Goal: Register for event/course

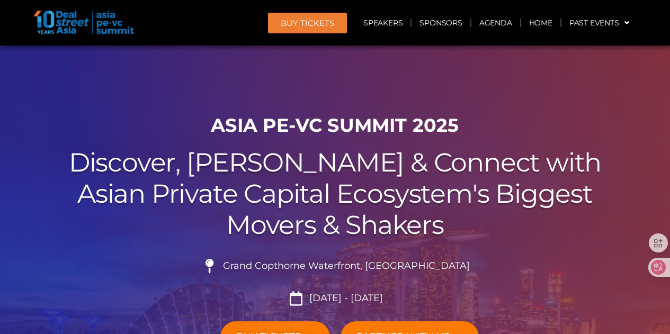
scroll to position [212, 0]
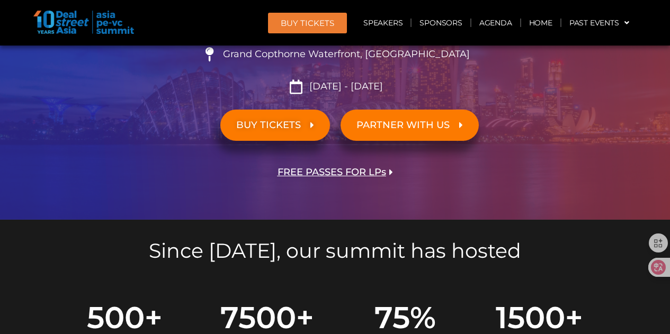
click at [573, 147] on section "BUY TICKETS PARTNER WITH US" at bounding box center [335, 130] width 593 height 52
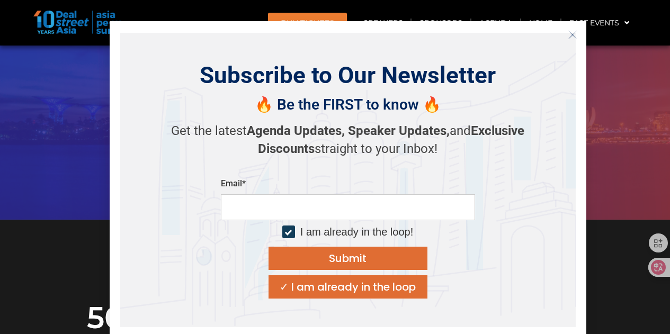
scroll to position [371, 0]
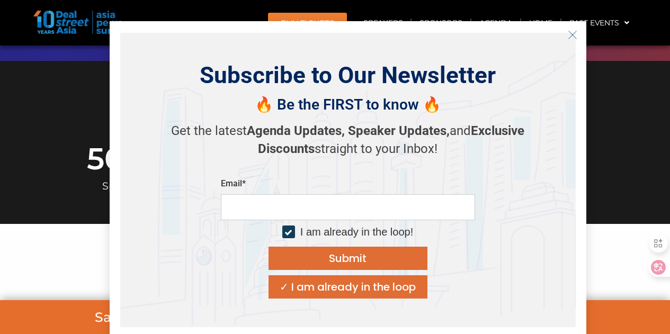
click at [572, 33] on icon "Close" at bounding box center [573, 35] width 10 height 10
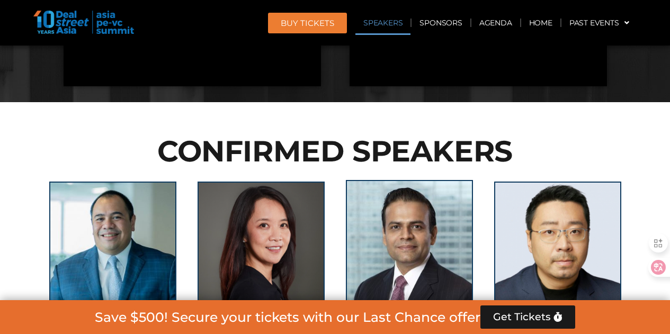
scroll to position [1165, 0]
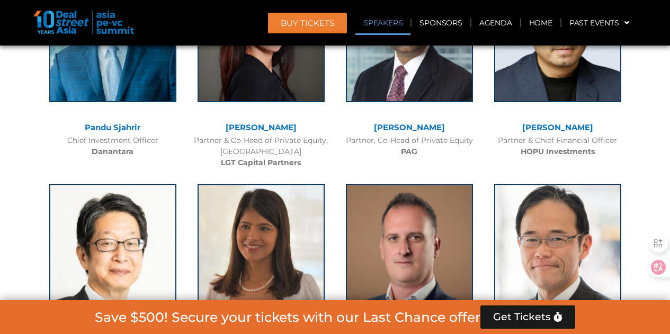
scroll to position [1165, 0]
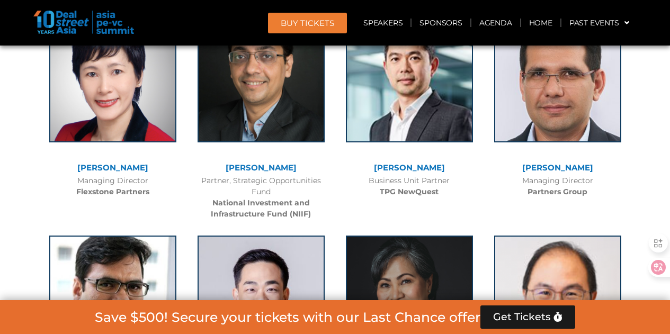
scroll to position [2224, 0]
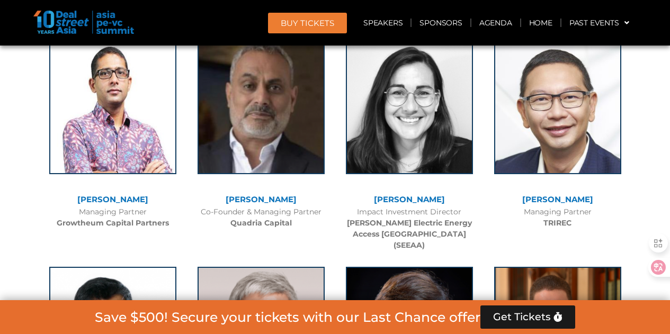
scroll to position [2754, 0]
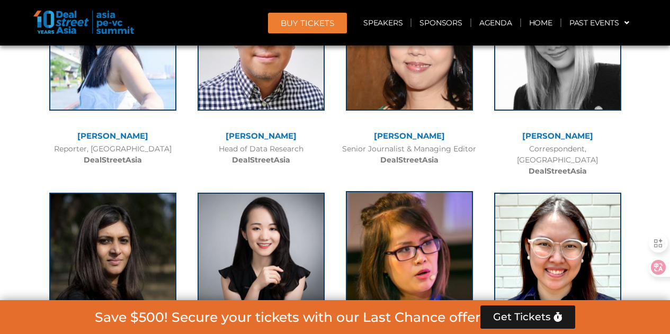
scroll to position [7097, 0]
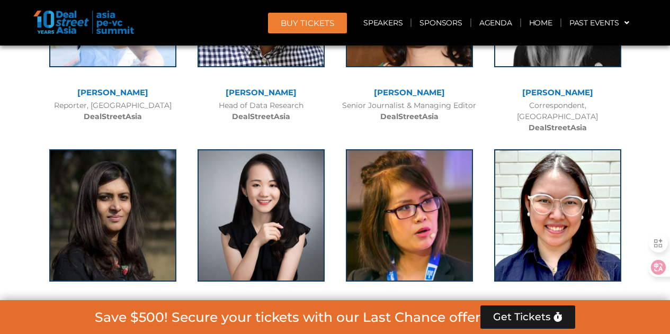
click at [36, 230] on div "MODERATORS [PERSON_NAME] Reporter, [GEOGRAPHIC_DATA] DealStreetAsia [PERSON_NAM…" at bounding box center [335, 219] width 604 height 701
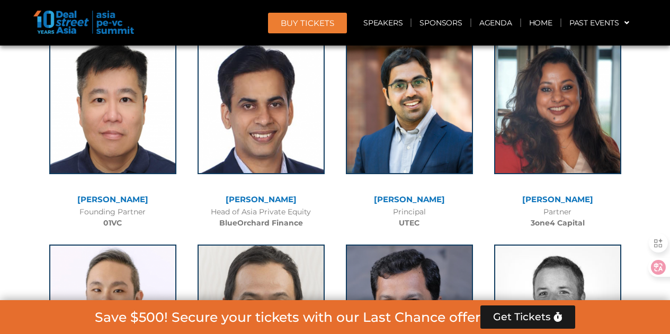
scroll to position [6091, 0]
